Goal: Task Accomplishment & Management: Use online tool/utility

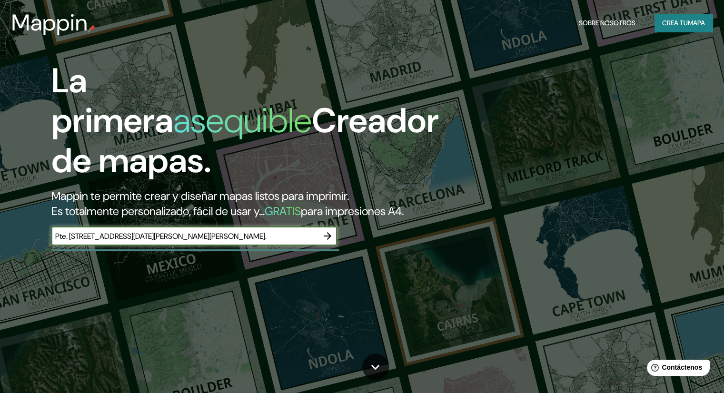
type input "Pte. [STREET_ADDRESS][DATE][PERSON_NAME][PERSON_NAME]."
click at [331, 242] on icon "button" at bounding box center [327, 235] width 11 height 11
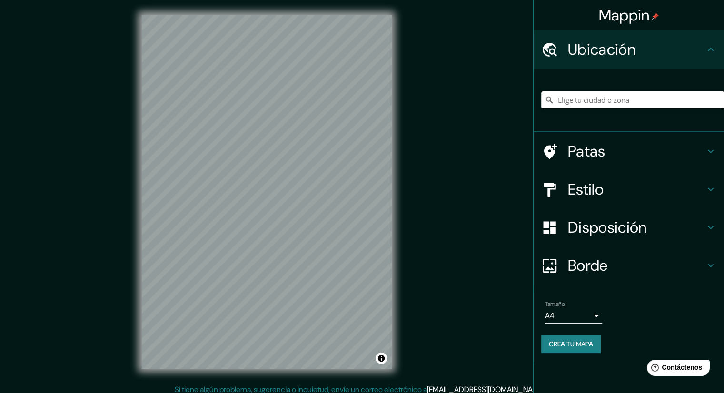
click at [581, 102] on input "Elige tu ciudad o zona" at bounding box center [632, 99] width 183 height 17
paste input "Pte. [STREET_ADDRESS][DATE][PERSON_NAME][PERSON_NAME]."
type input "[STREET_ADDRESS][DATE][PERSON_NAME][PERSON_NAME]"
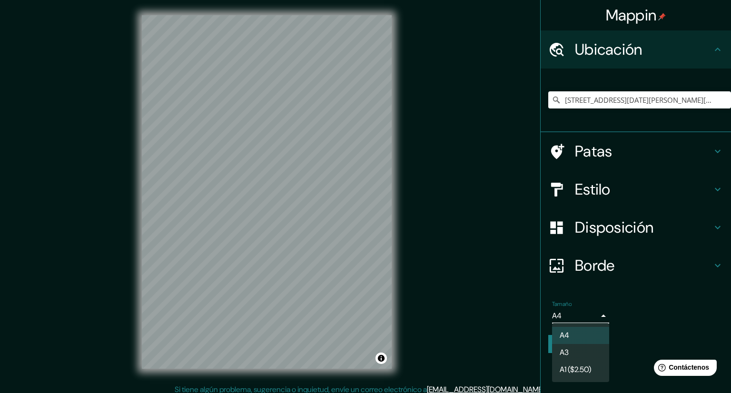
click at [596, 315] on body "Mappin Ubicación [STREET_ADDRESS][DATE][PERSON_NAME][PERSON_NAME], [GEOGRAPHIC_…" at bounding box center [365, 196] width 731 height 393
click at [603, 315] on div at bounding box center [365, 196] width 731 height 393
